Goal: Check status

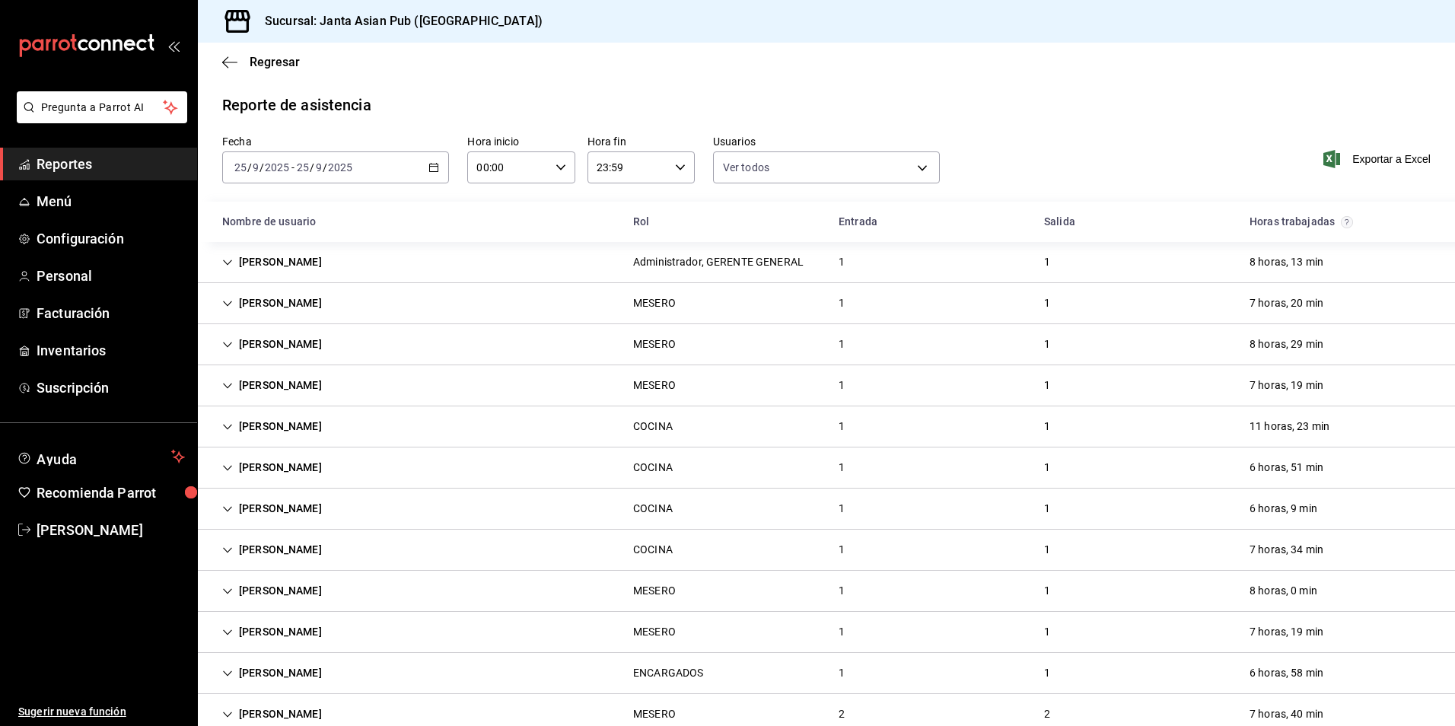
click at [302, 162] on input "25" at bounding box center [303, 167] width 14 height 12
click at [400, 158] on div "[DATE] [DATE] - [DATE] [DATE]" at bounding box center [335, 167] width 227 height 32
click at [299, 285] on span "Semana actual" at bounding box center [294, 282] width 118 height 16
click at [325, 421] on div "[PERSON_NAME]" at bounding box center [272, 427] width 124 height 28
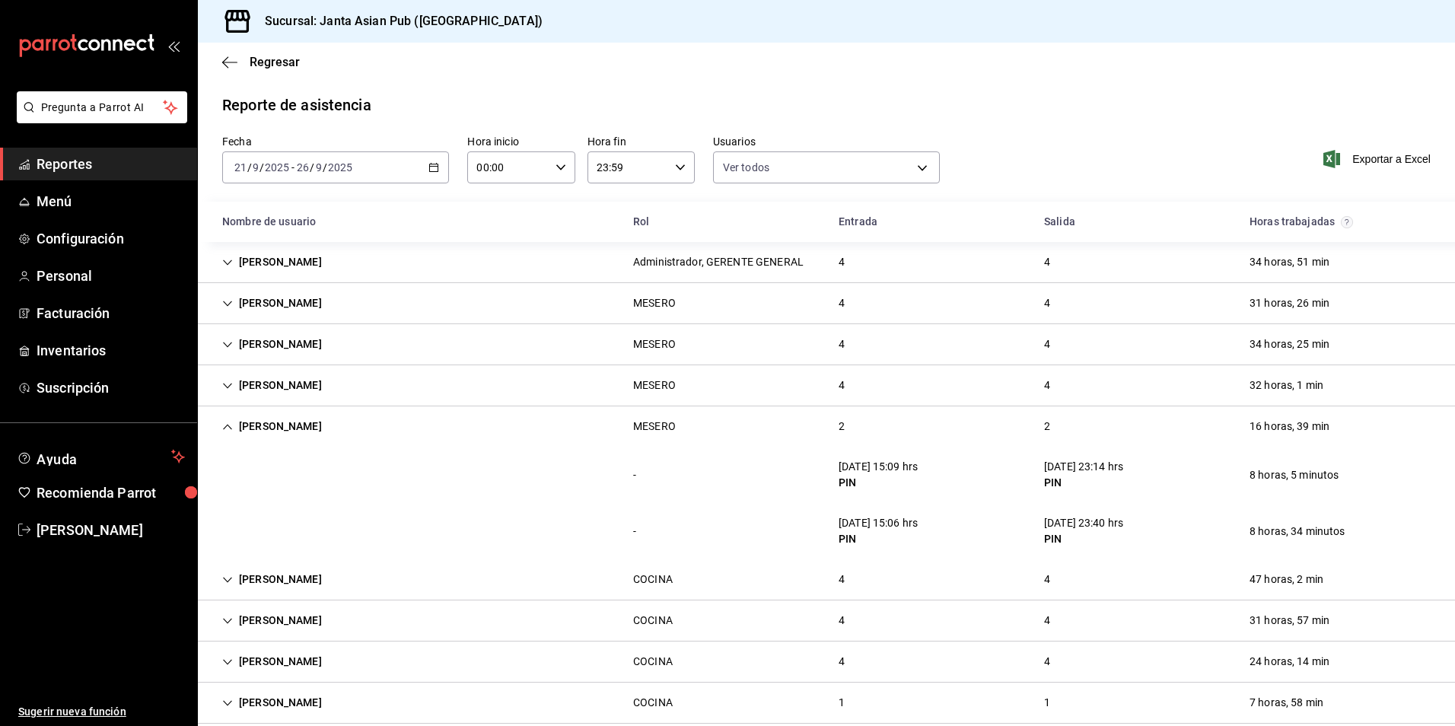
click at [281, 438] on div "[PERSON_NAME]" at bounding box center [272, 427] width 124 height 28
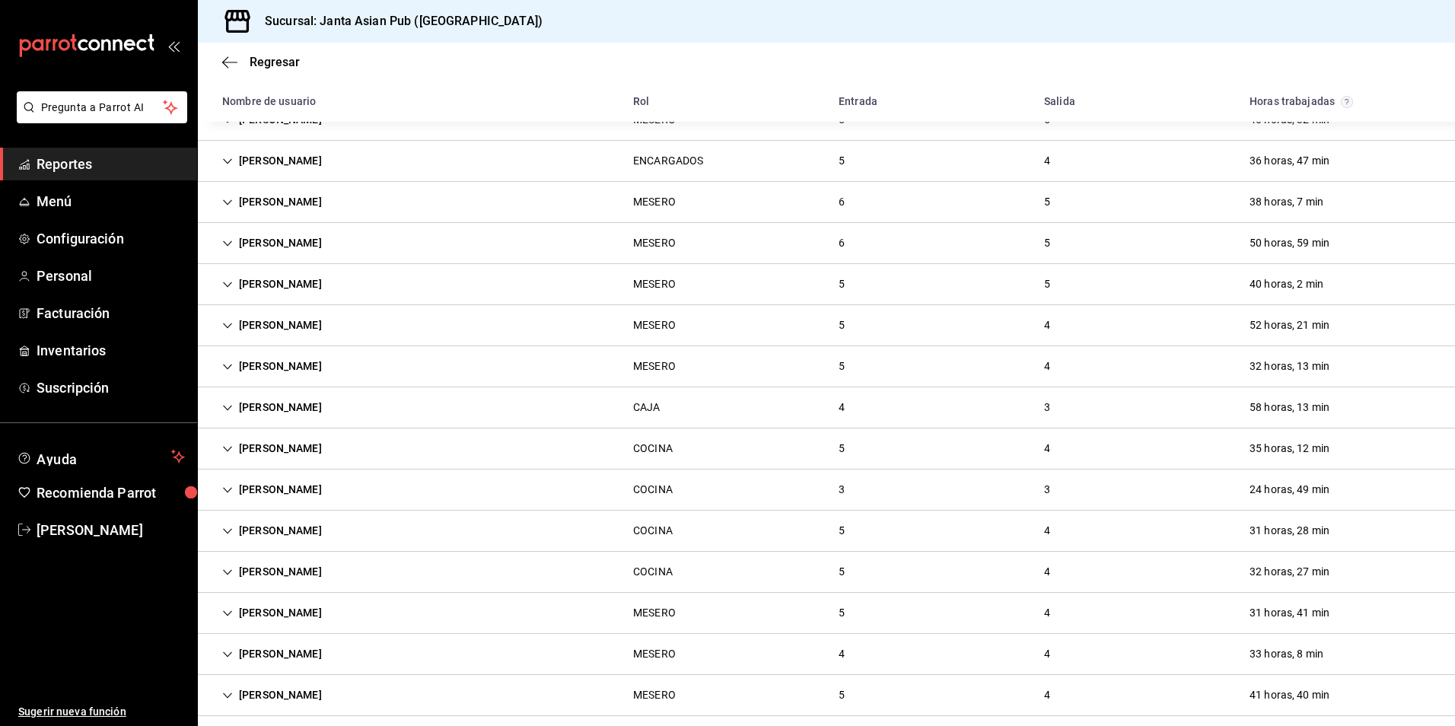
scroll to position [897, 0]
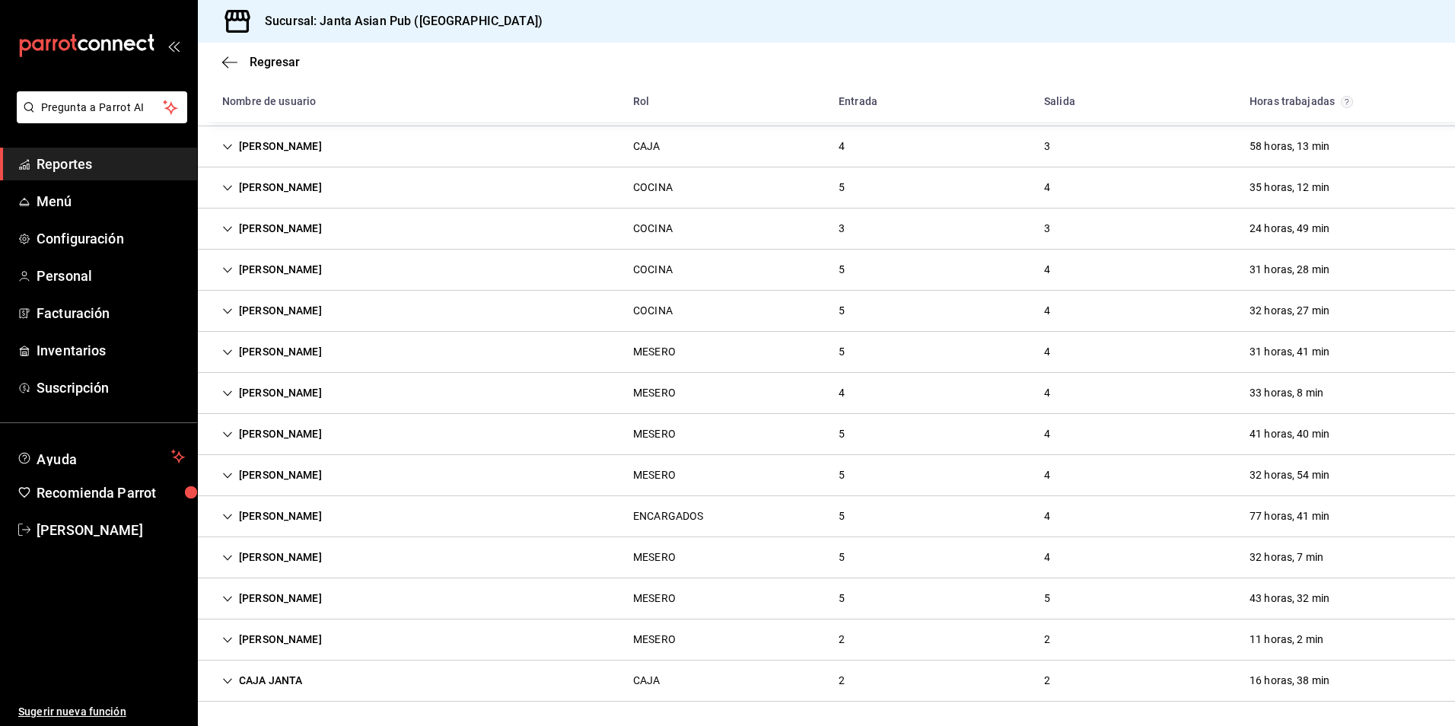
click at [378, 621] on div "[PERSON_NAME] 2 2 11 horas, 2 min" at bounding box center [826, 640] width 1257 height 41
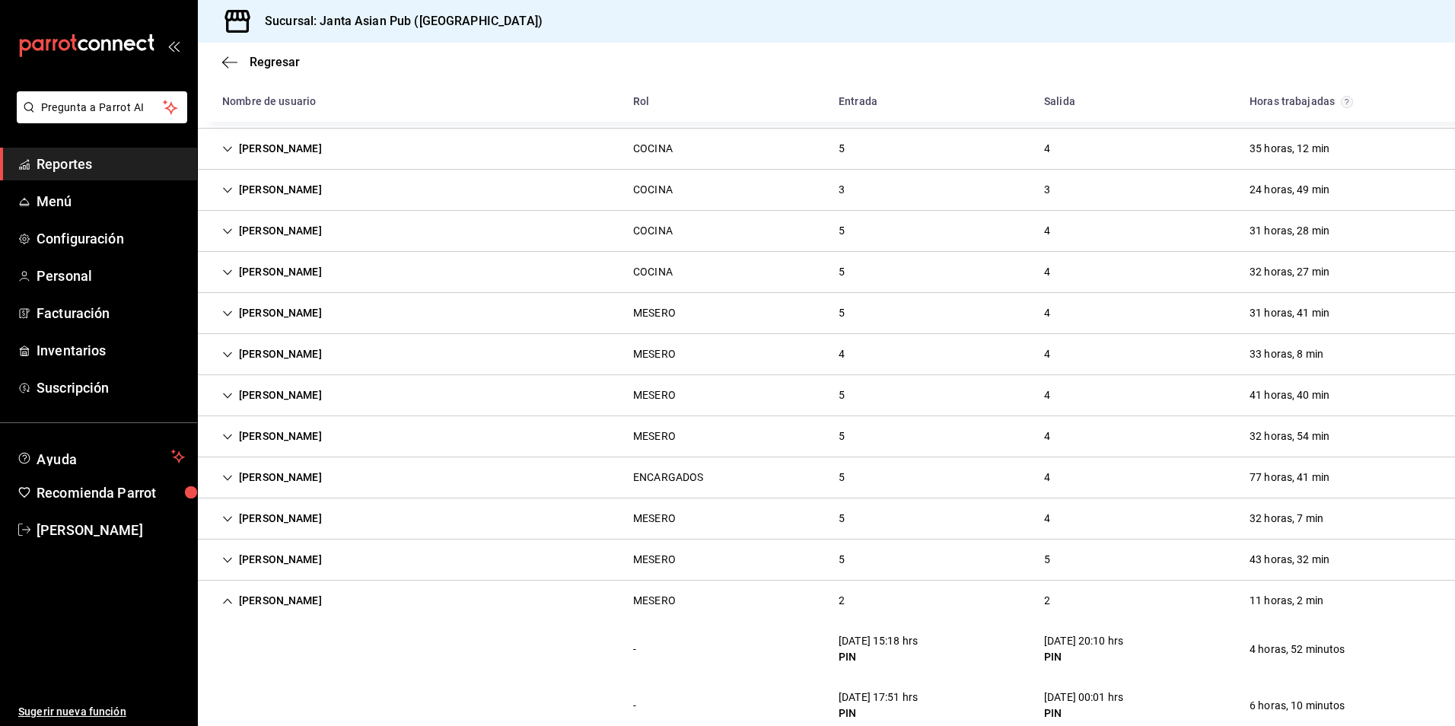
scroll to position [1008, 0]
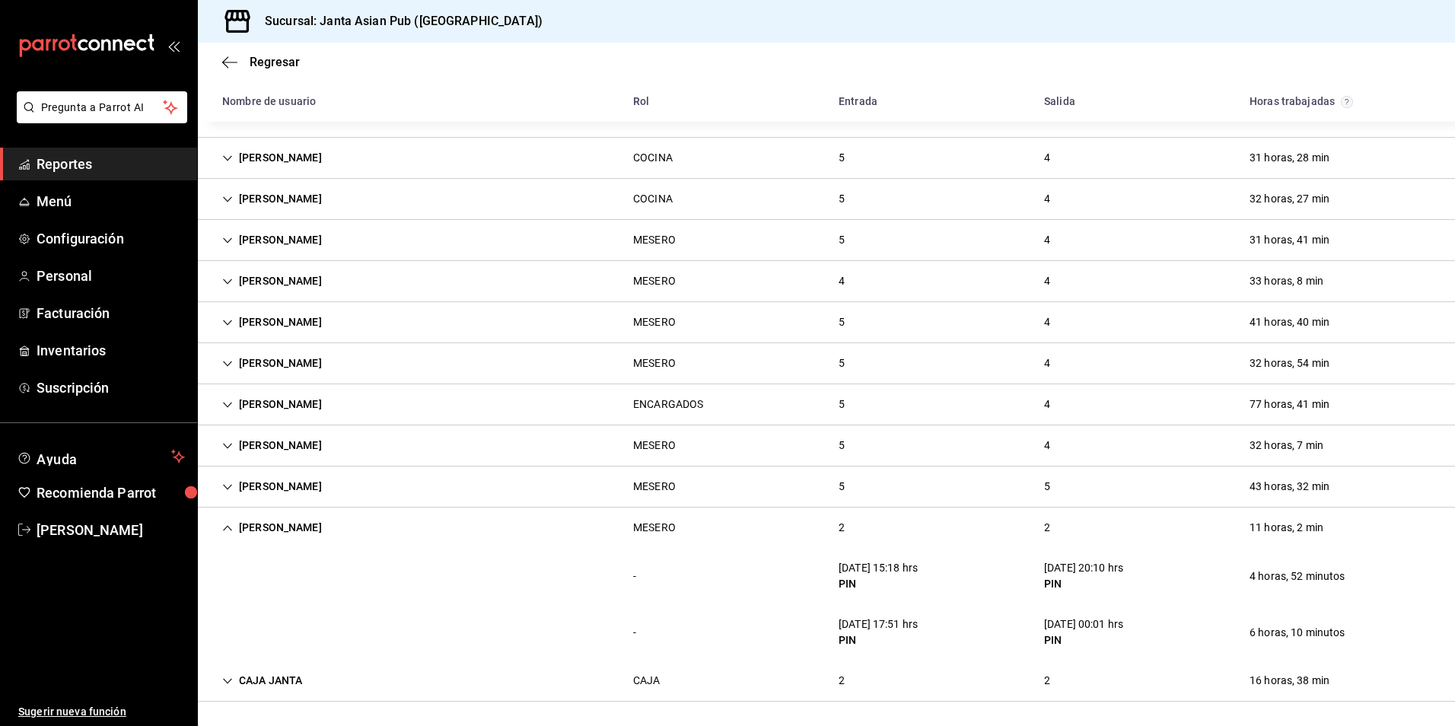
click at [325, 530] on div "[PERSON_NAME]" at bounding box center [272, 528] width 124 height 28
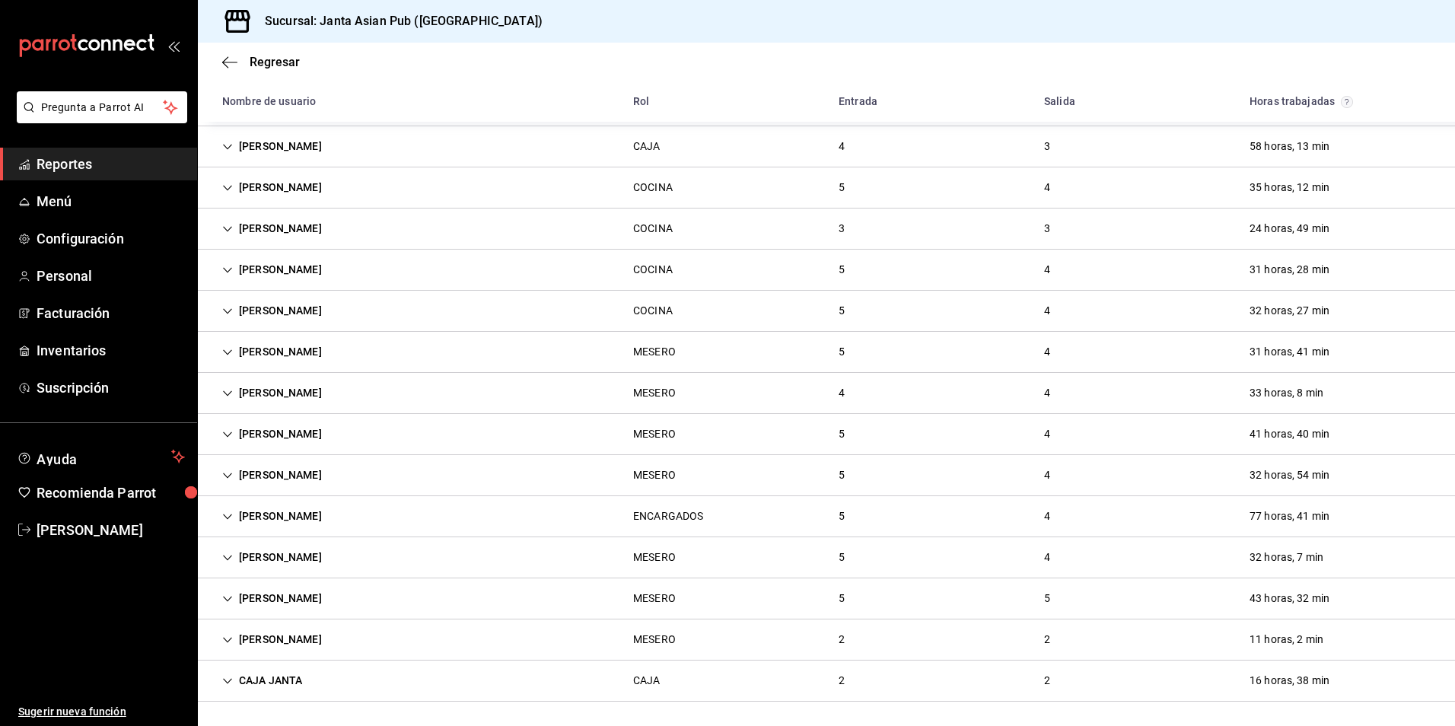
scroll to position [897, 0]
click at [321, 225] on div "[PERSON_NAME]" at bounding box center [272, 229] width 124 height 28
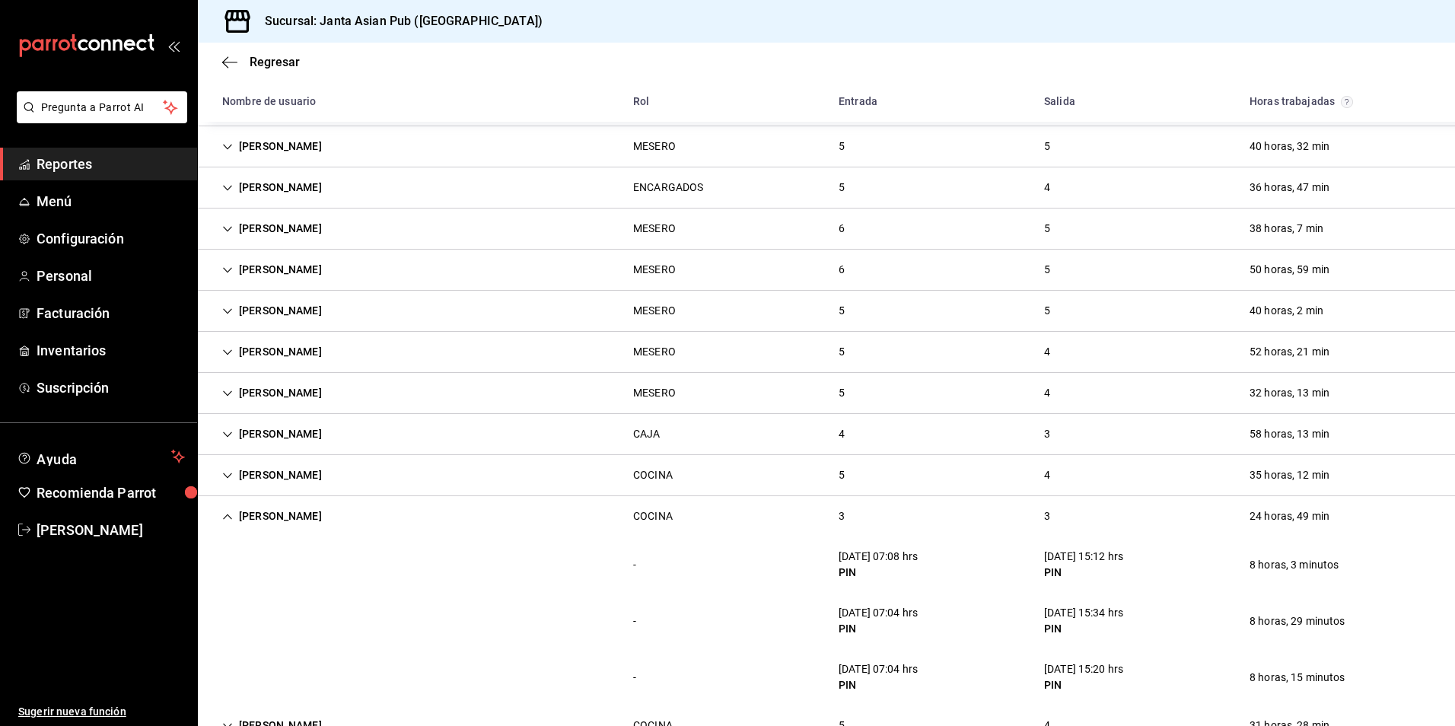
scroll to position [608, 0]
drag, startPoint x: 310, startPoint y: 535, endPoint x: 282, endPoint y: 502, distance: 42.7
click at [310, 534] on div "[PERSON_NAME] COCINA 3 3 24 horas, 49 min" at bounding box center [826, 517] width 1257 height 40
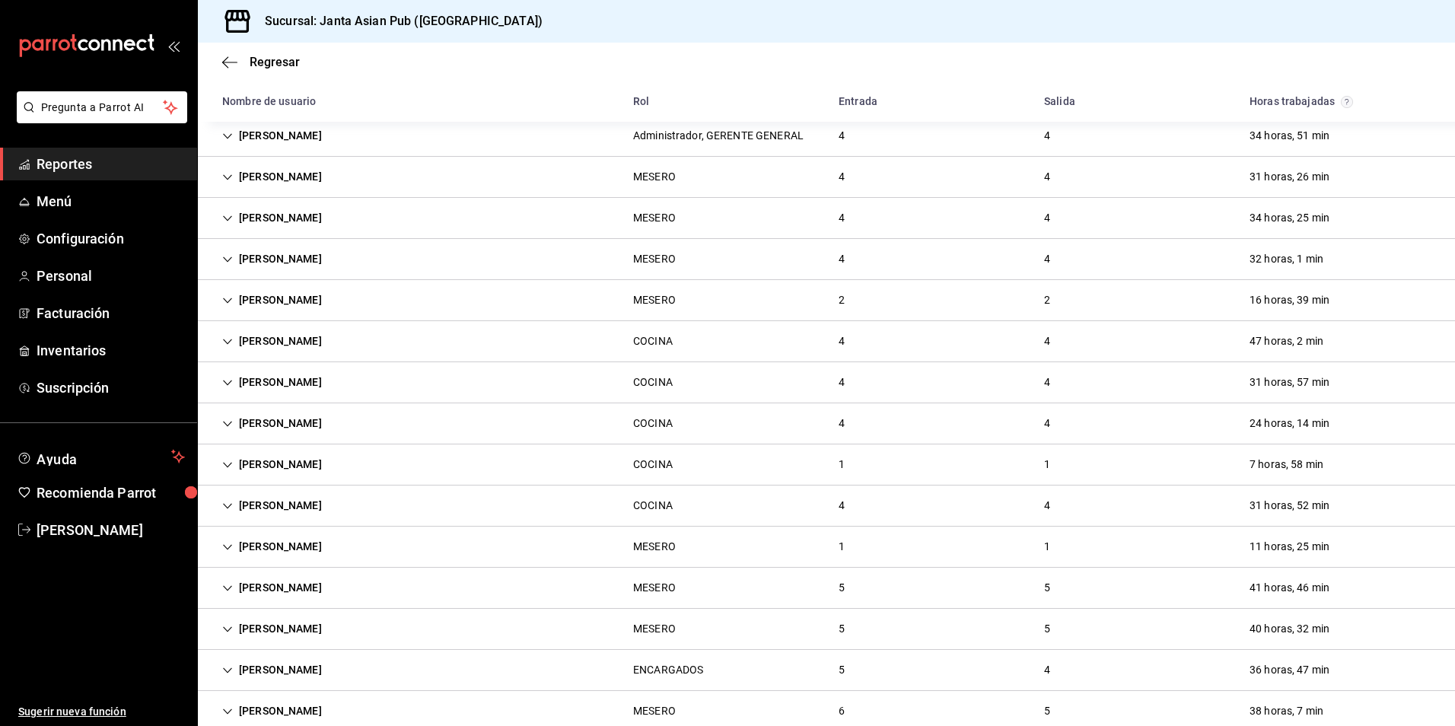
scroll to position [0, 0]
